Goal: Information Seeking & Learning: Learn about a topic

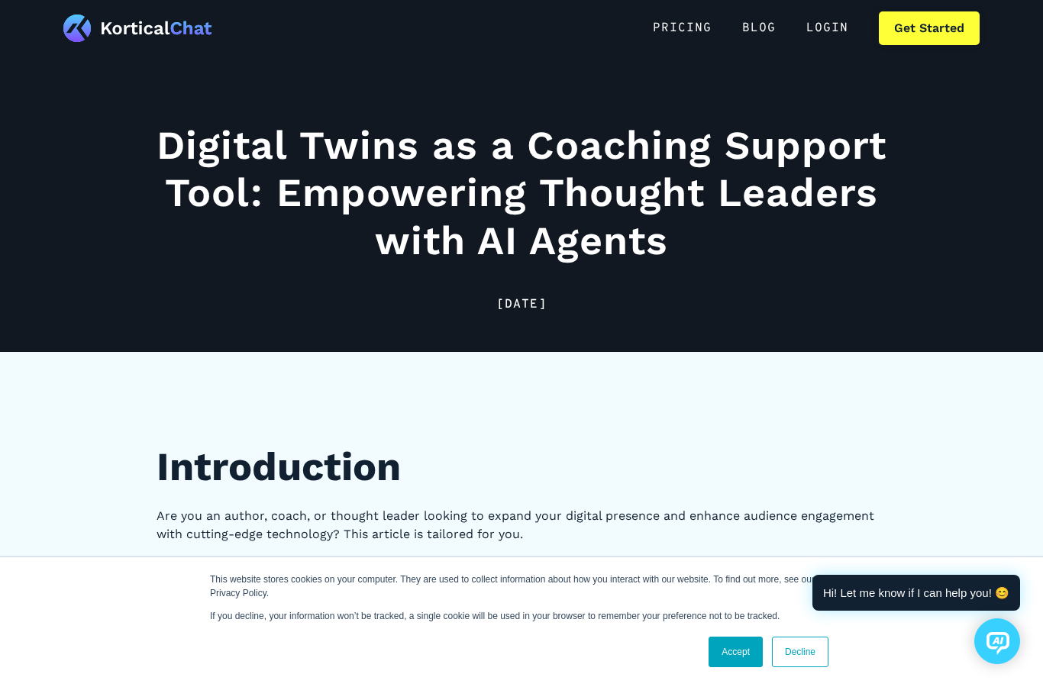
click at [741, 651] on link "Accept" at bounding box center [736, 652] width 54 height 31
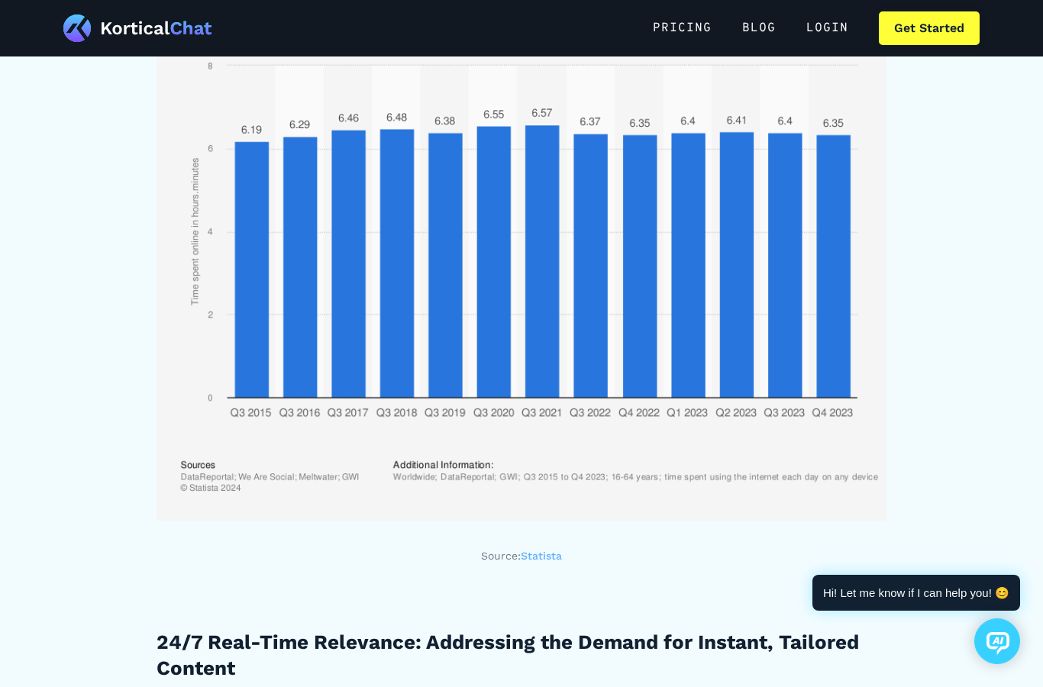
scroll to position [2686, 0]
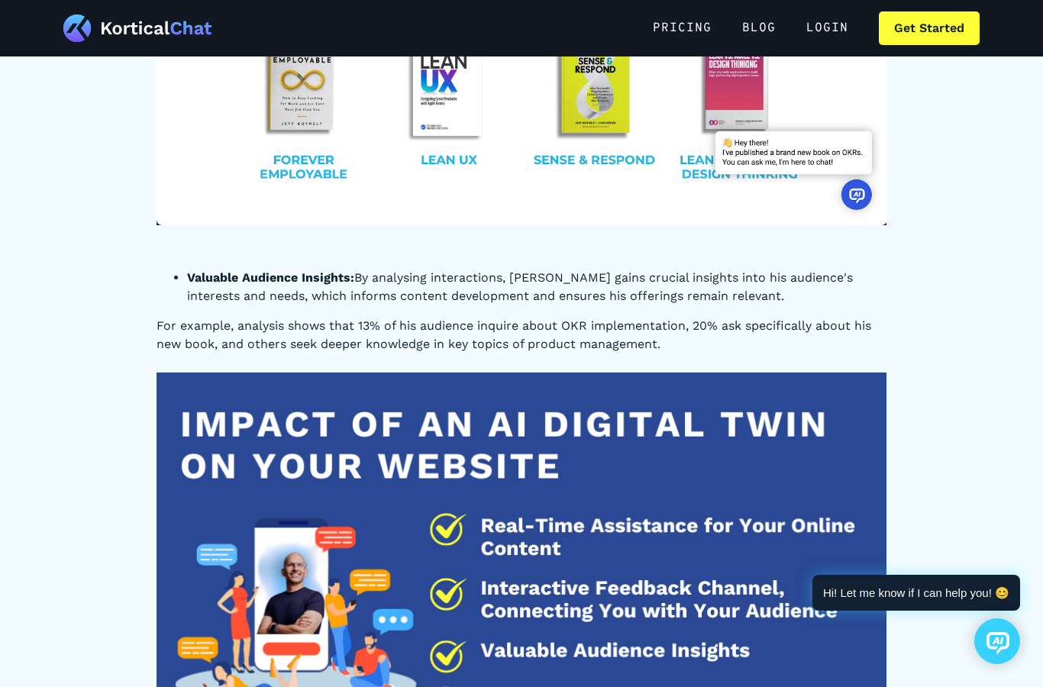
scroll to position [10210, 0]
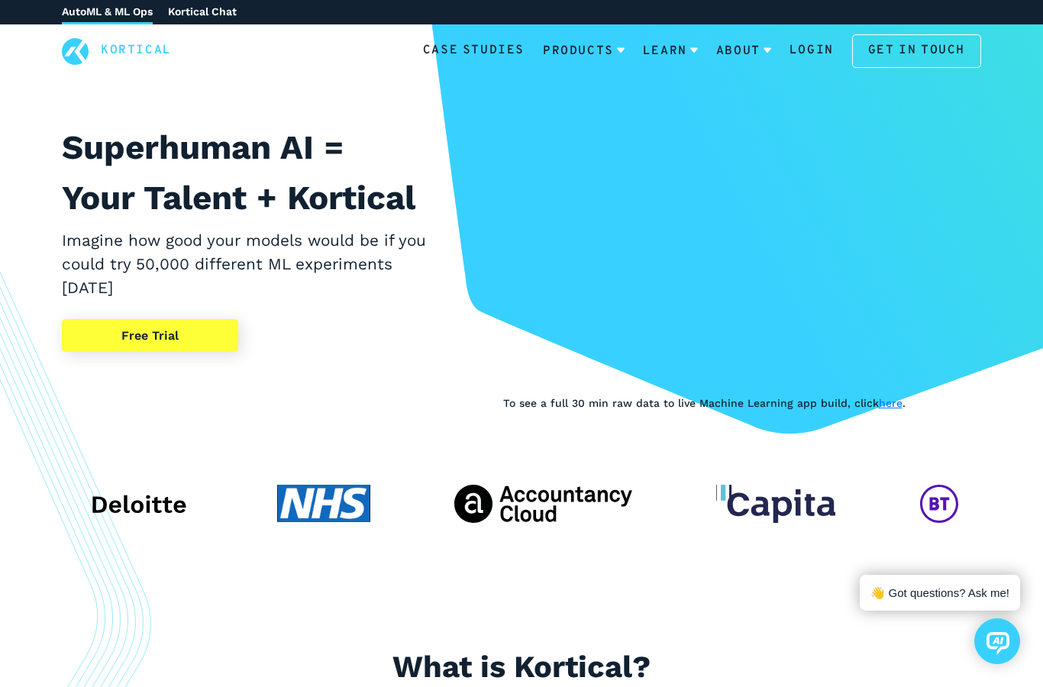
click at [357, 61] on nav "Kortical Case Studies Products Learn About Login Get in touch" at bounding box center [521, 51] width 919 height 34
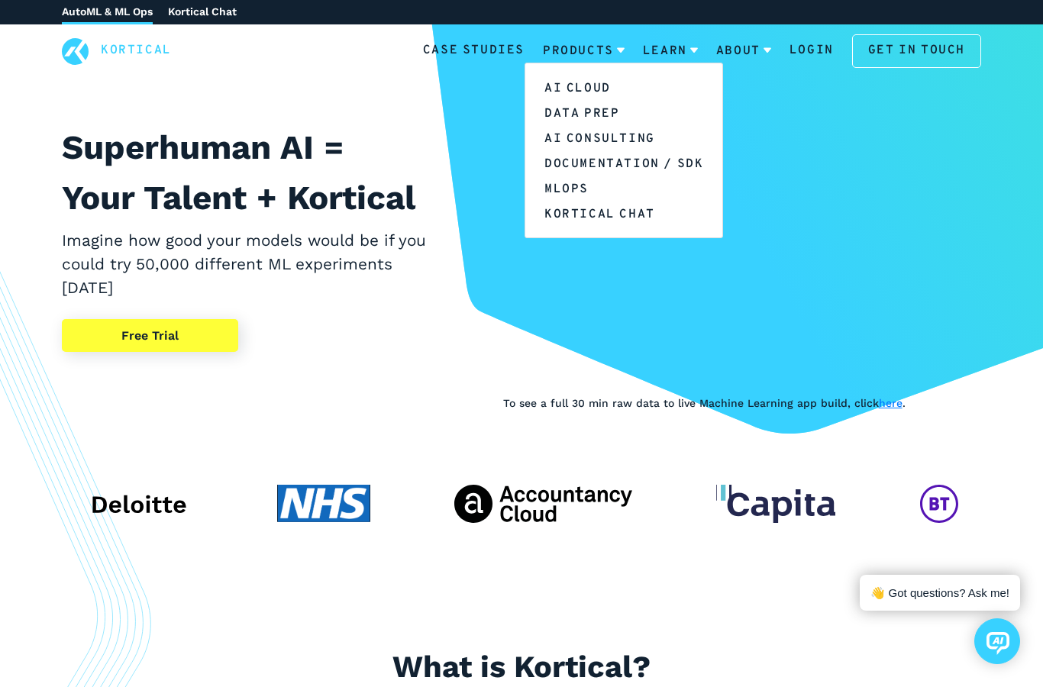
click at [617, 218] on link "Kortical Chat" at bounding box center [623, 213] width 197 height 25
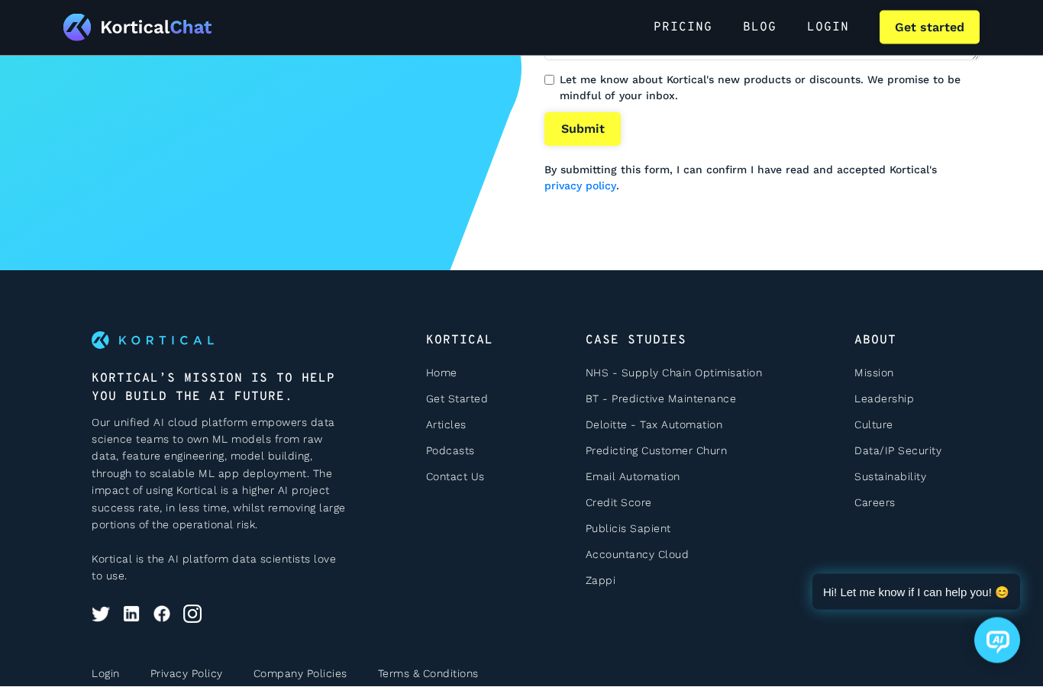
scroll to position [4022, 0]
